Goal: Information Seeking & Learning: Get advice/opinions

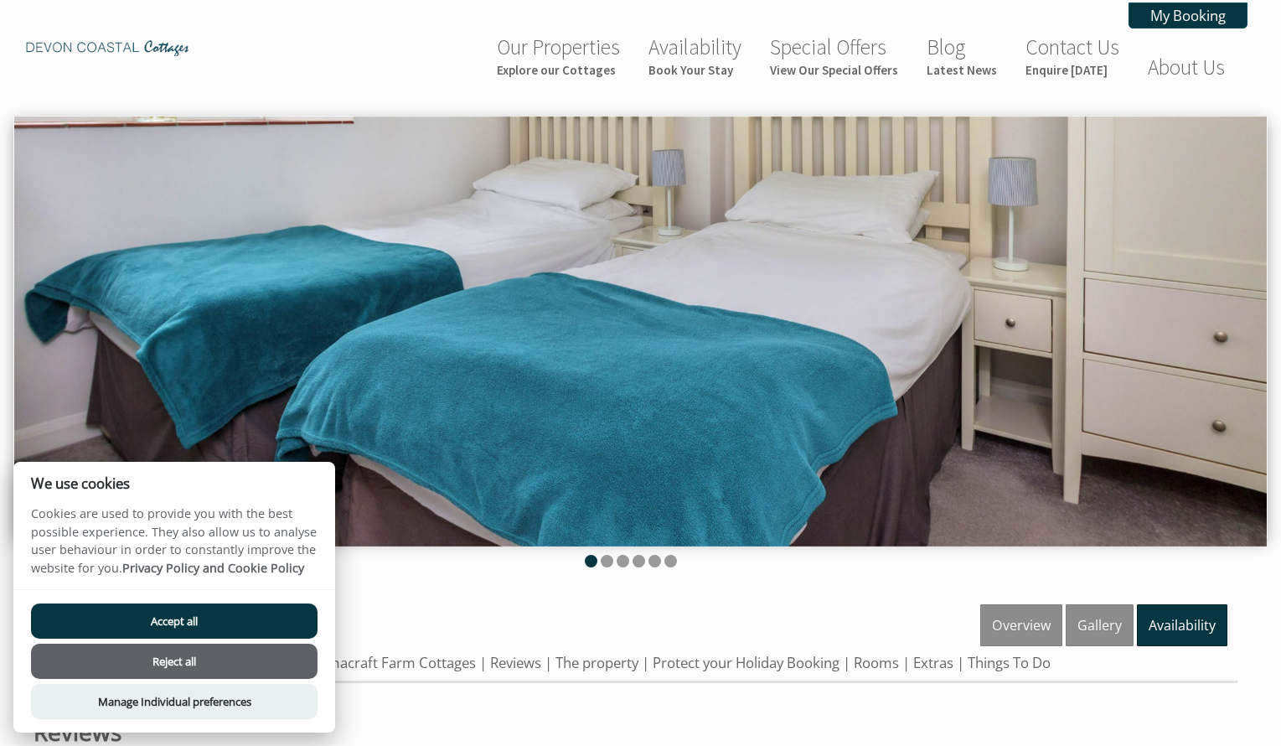
click at [175, 655] on button "Reject all" at bounding box center [174, 660] width 287 height 35
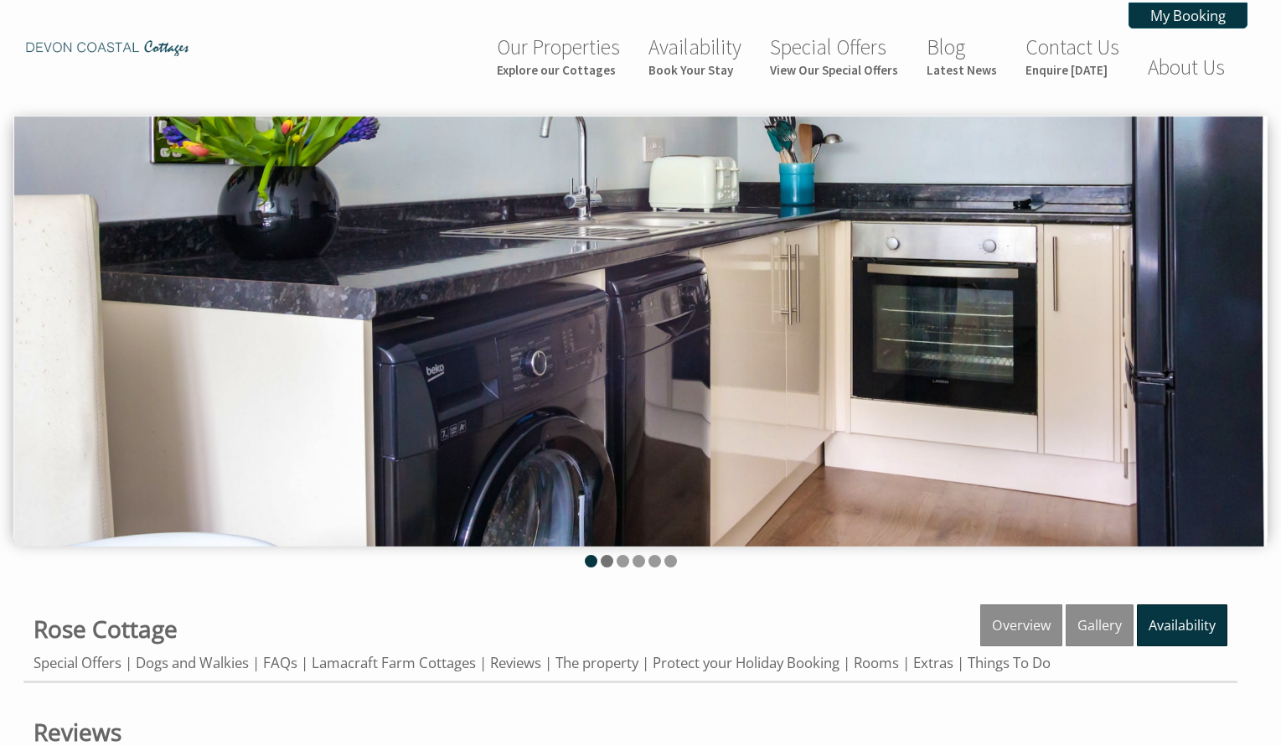
click at [605, 556] on li at bounding box center [607, 561] width 13 height 13
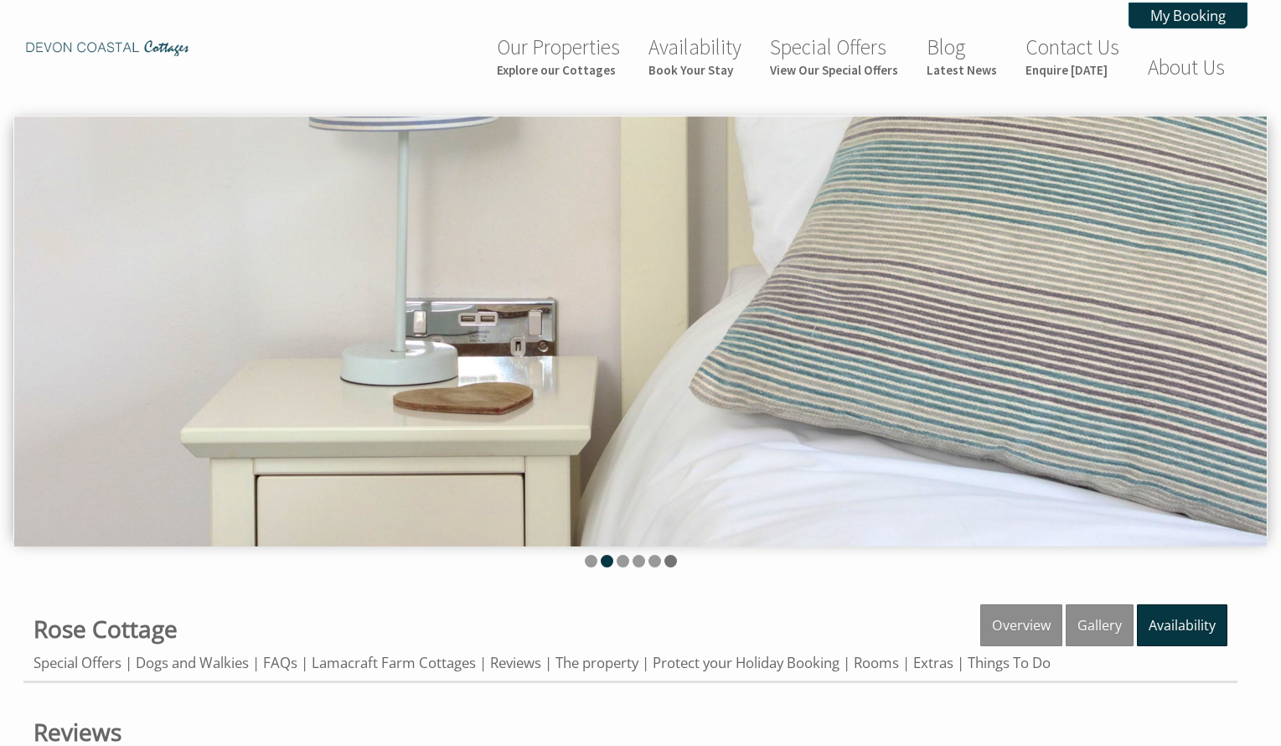
scroll to position [6, 0]
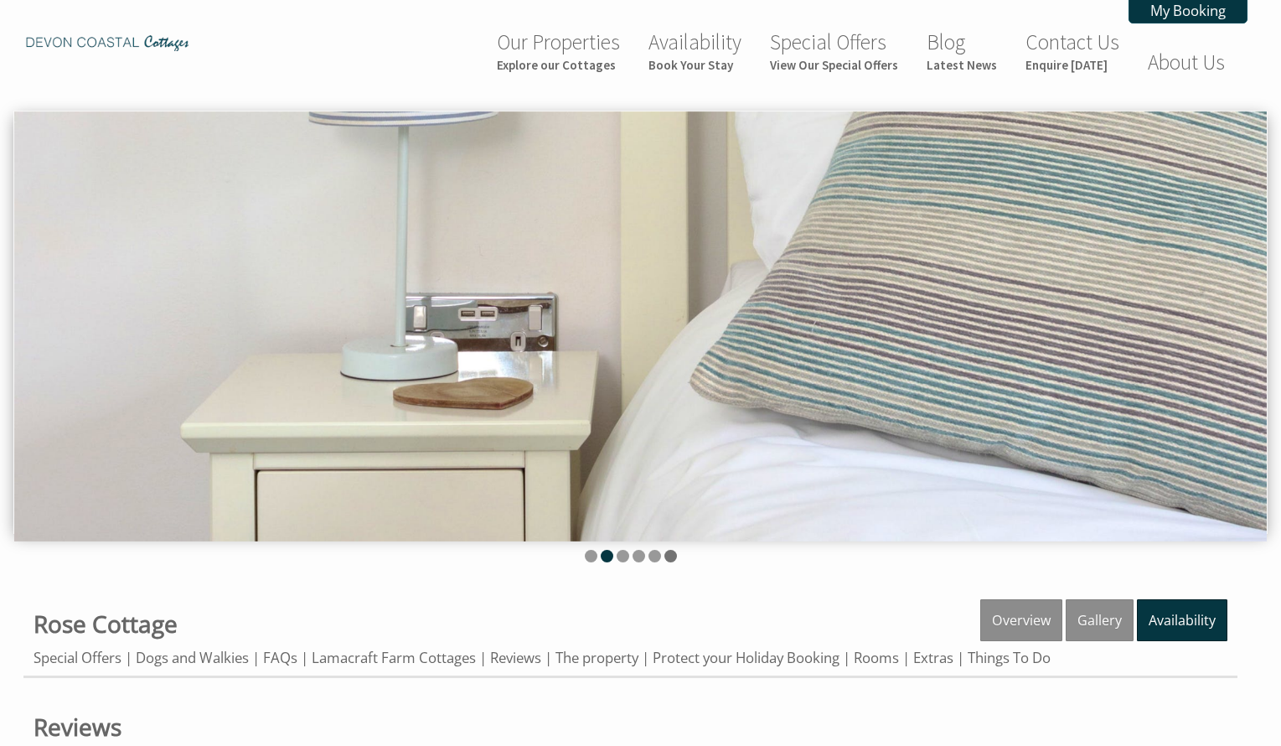
click at [669, 563] on ul at bounding box center [630, 558] width 1214 height 16
click at [669, 553] on li at bounding box center [670, 555] width 13 height 13
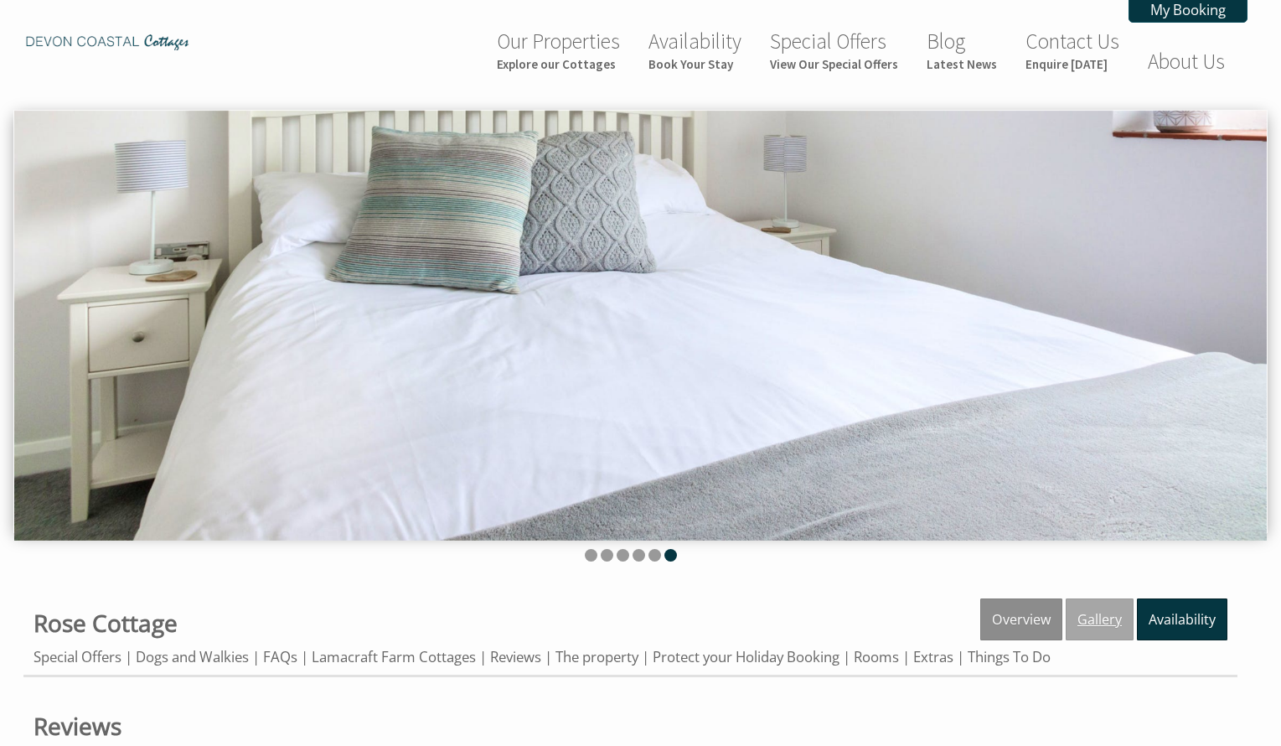
click at [1102, 613] on link "Gallery" at bounding box center [1100, 619] width 68 height 42
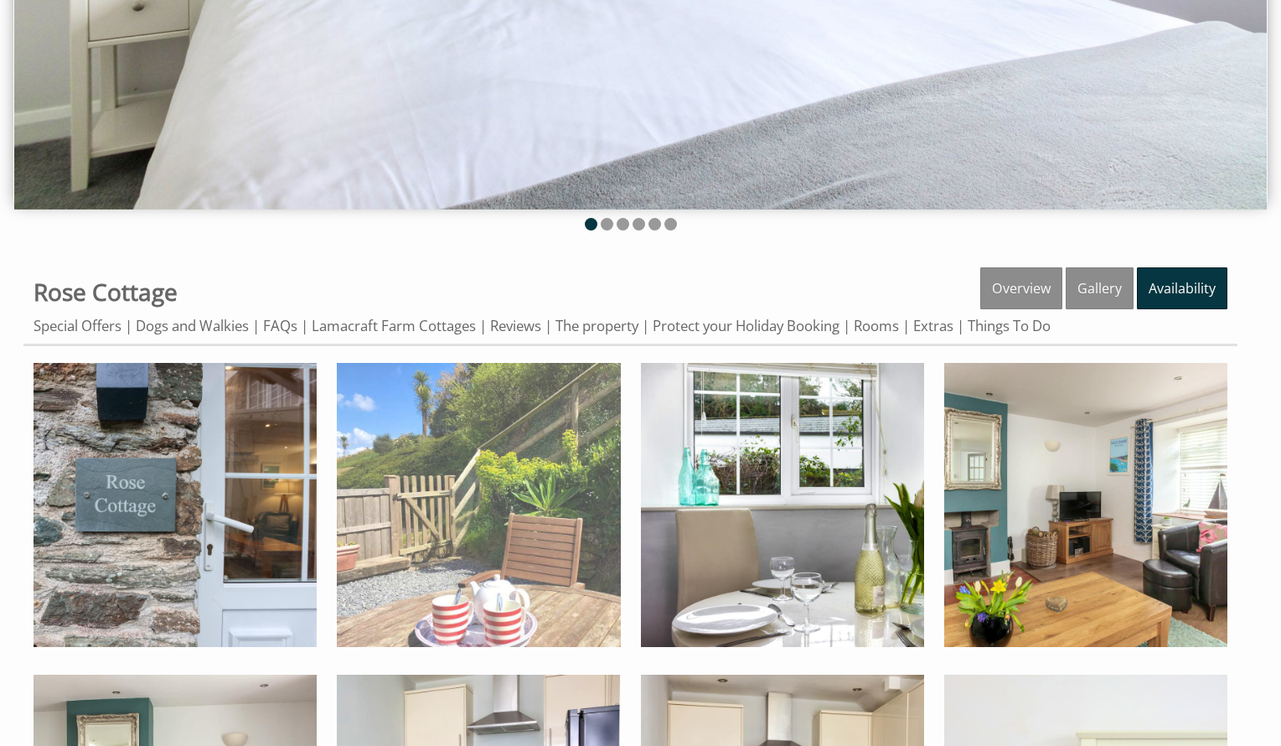
scroll to position [343, 0]
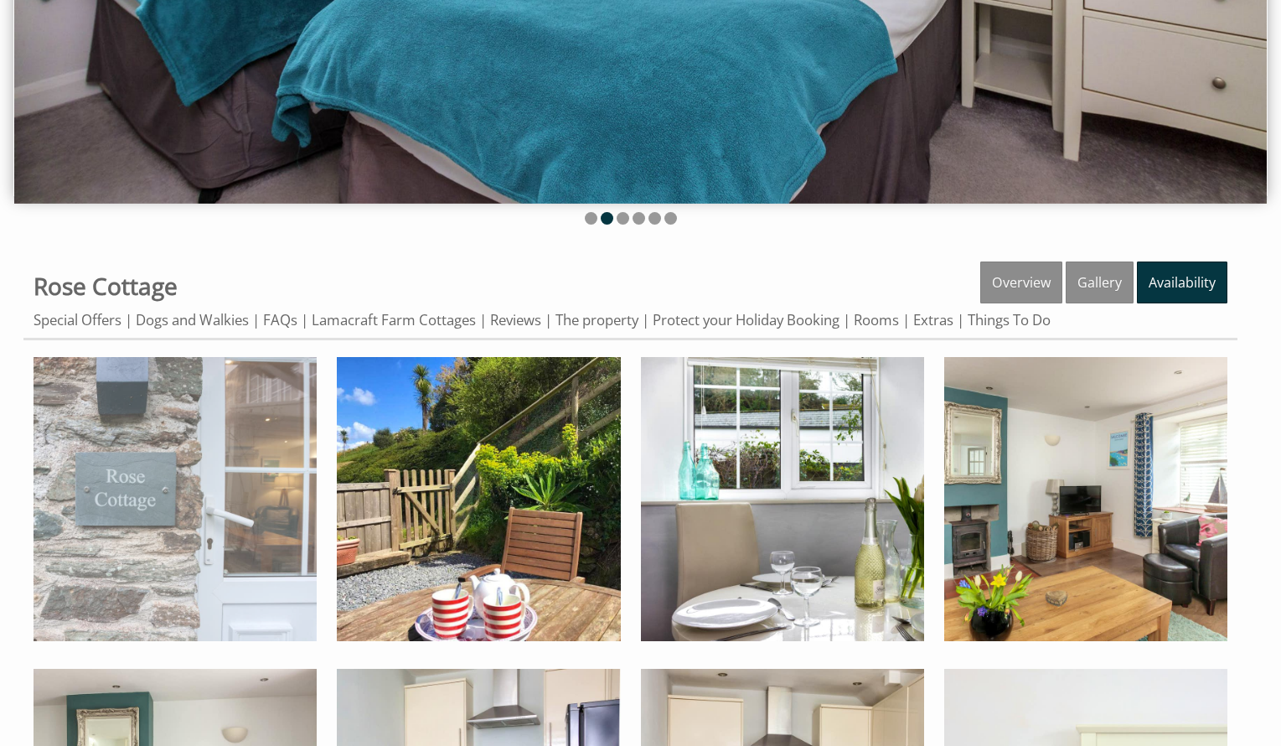
click at [177, 434] on img at bounding box center [175, 498] width 283 height 283
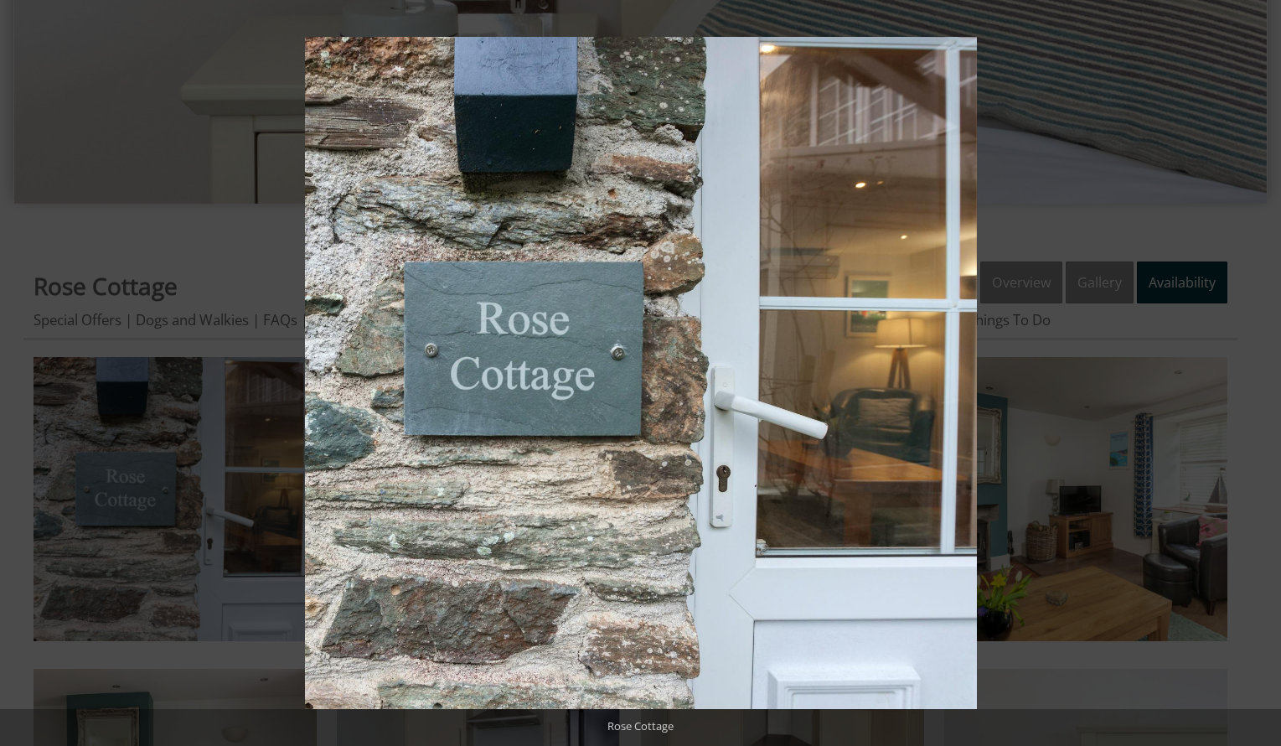
scroll to position [6, 0]
